Goal: Find specific page/section: Find specific page/section

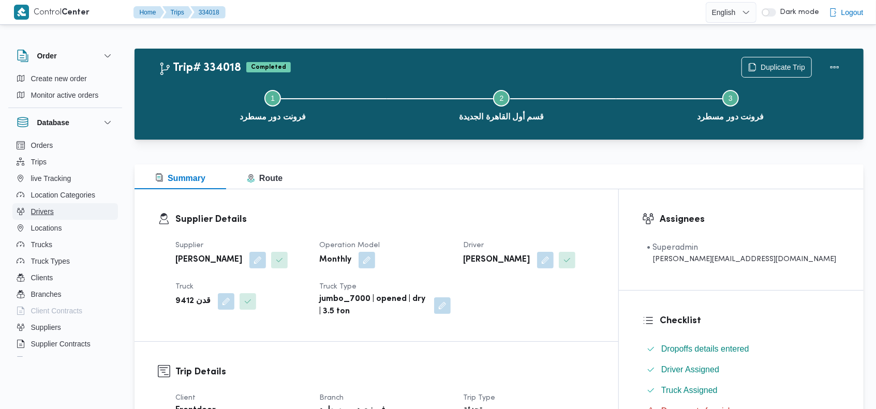
click at [50, 212] on span "Drivers" at bounding box center [42, 211] width 23 height 12
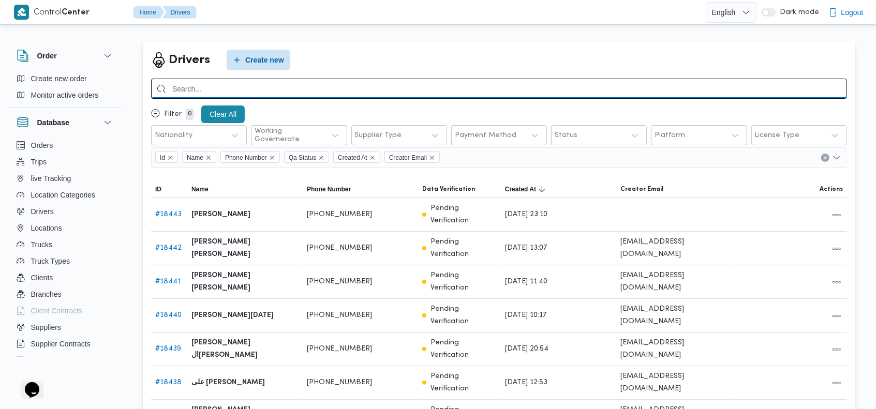
click at [653, 86] on input "search" at bounding box center [499, 89] width 696 height 20
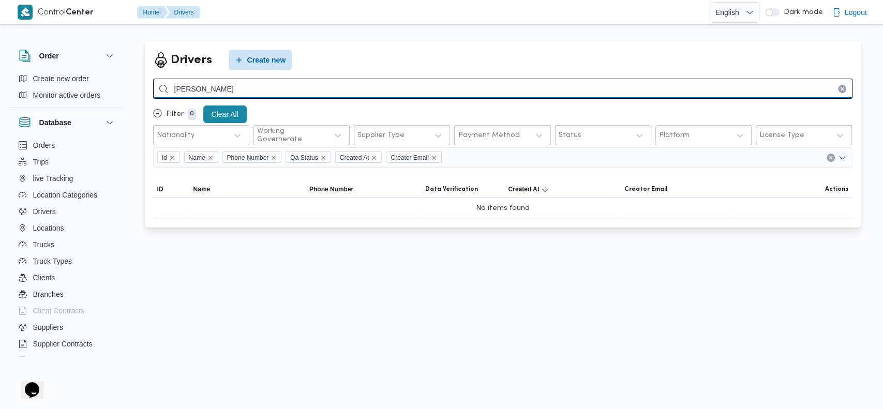
click at [653, 86] on input "[PERSON_NAME]" at bounding box center [503, 89] width 700 height 20
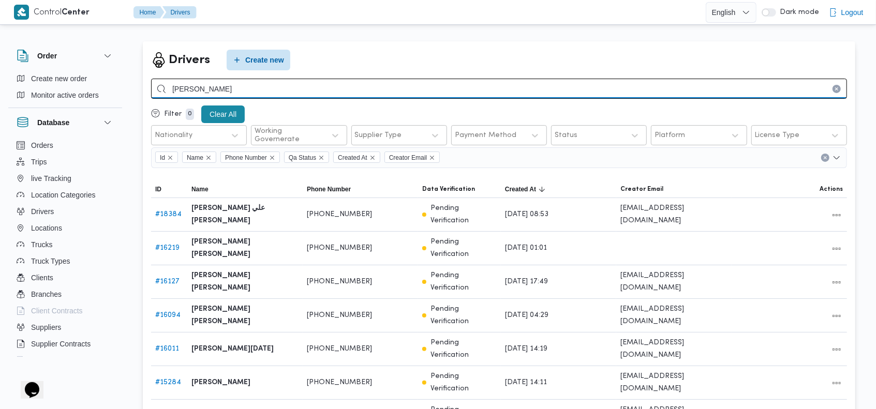
click at [293, 88] on input "[PERSON_NAME]" at bounding box center [499, 89] width 696 height 20
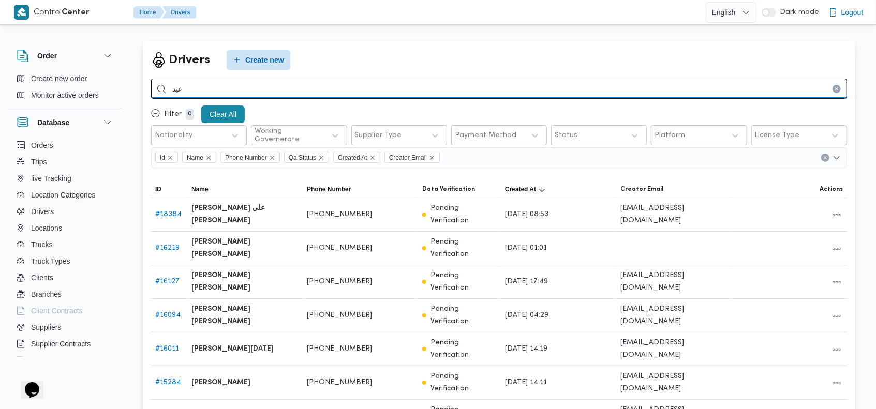
type input "عيد"
